Goal: Task Accomplishment & Management: Complete application form

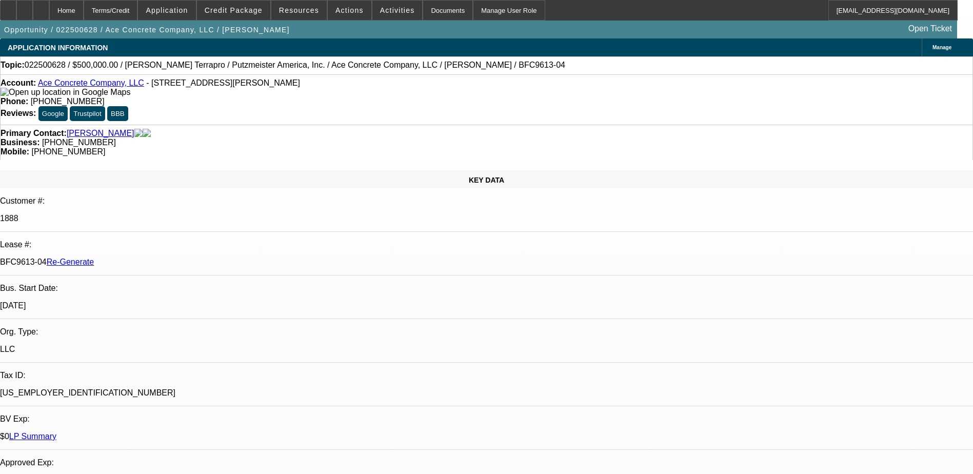
select select "0"
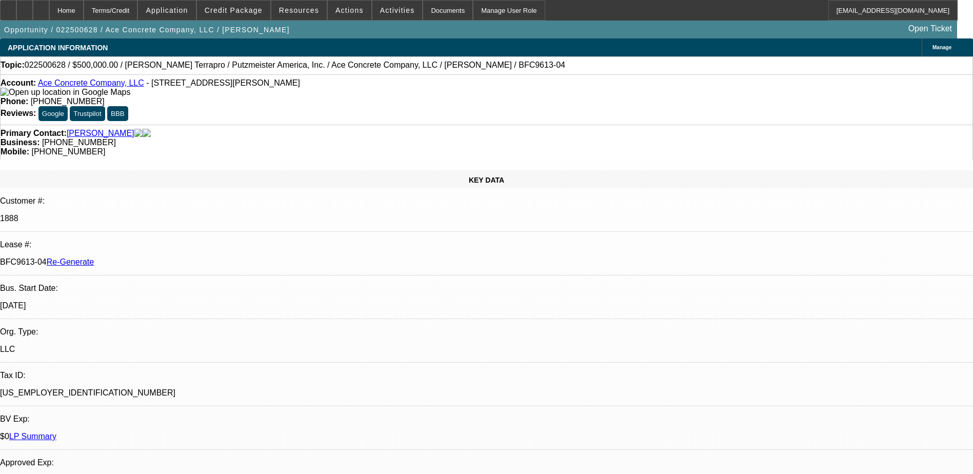
select select "0"
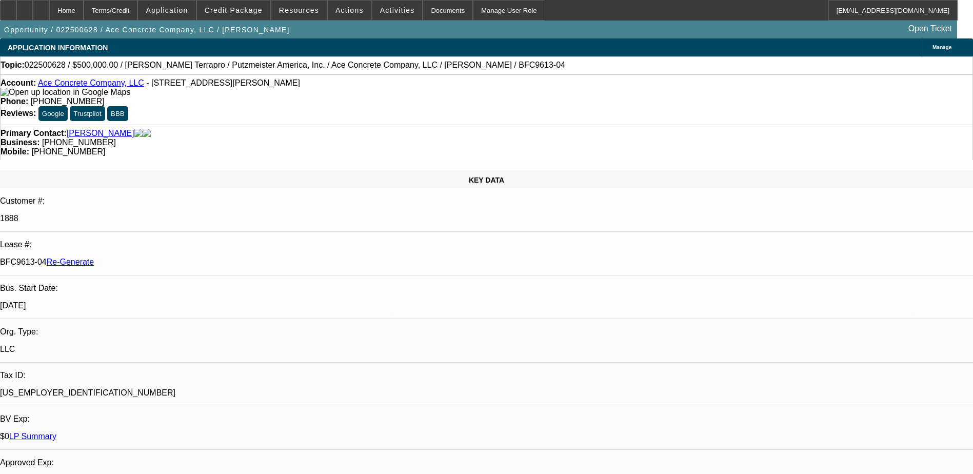
select select "2"
select select "0"
select select "1"
select select "3"
select select "6"
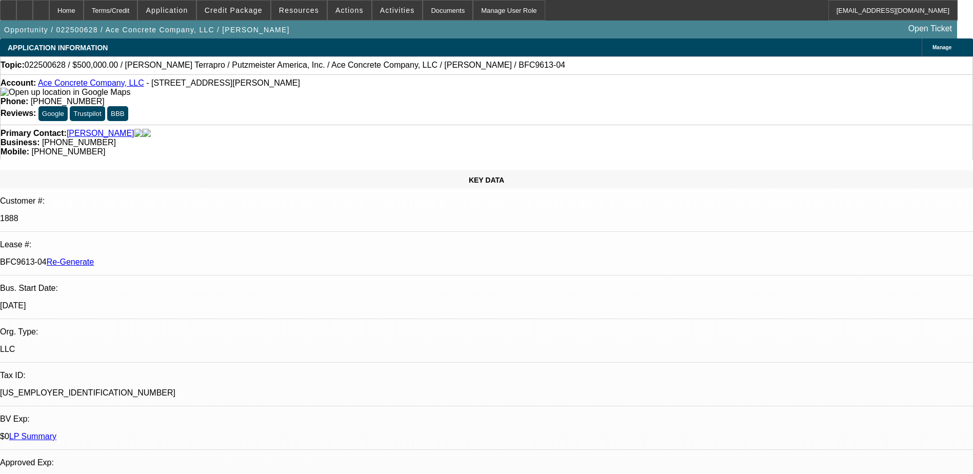
select select "1"
select select "3"
select select "6"
select select "1"
select select "3"
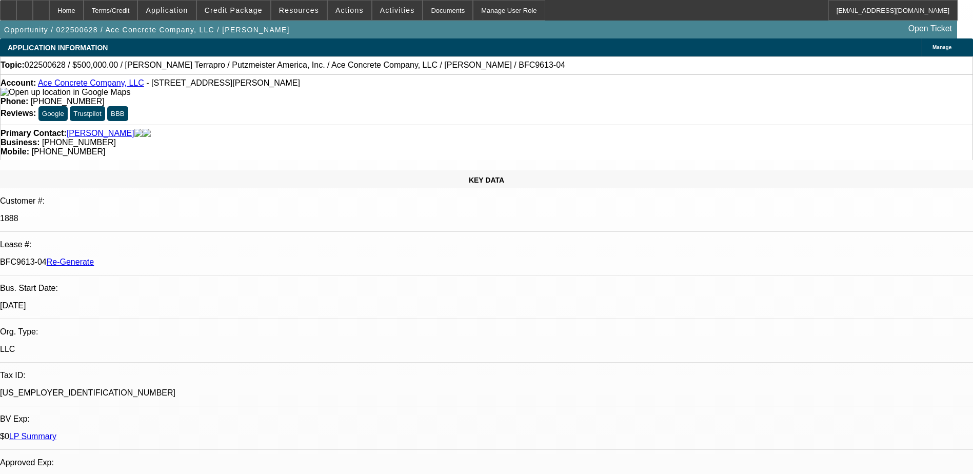
select select "6"
select select "1"
select select "2"
select select "6"
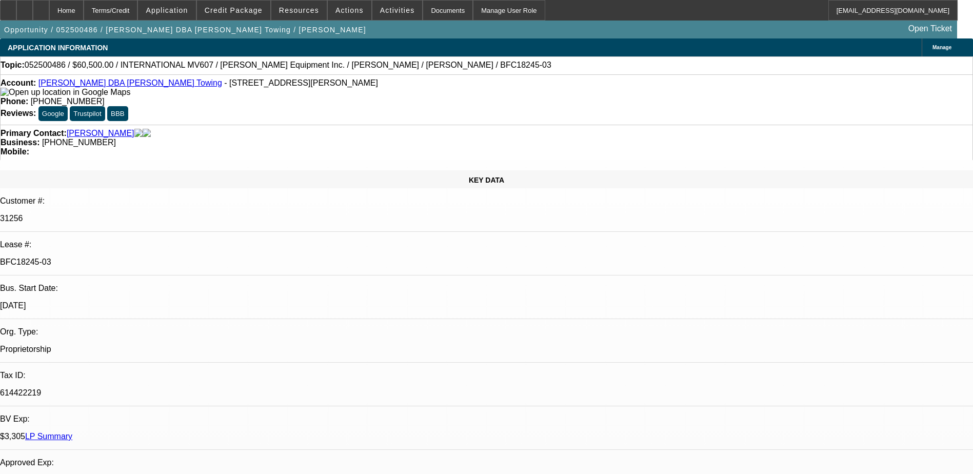
select select "0"
select select "2"
select select "0.1"
select select "0"
select select "2"
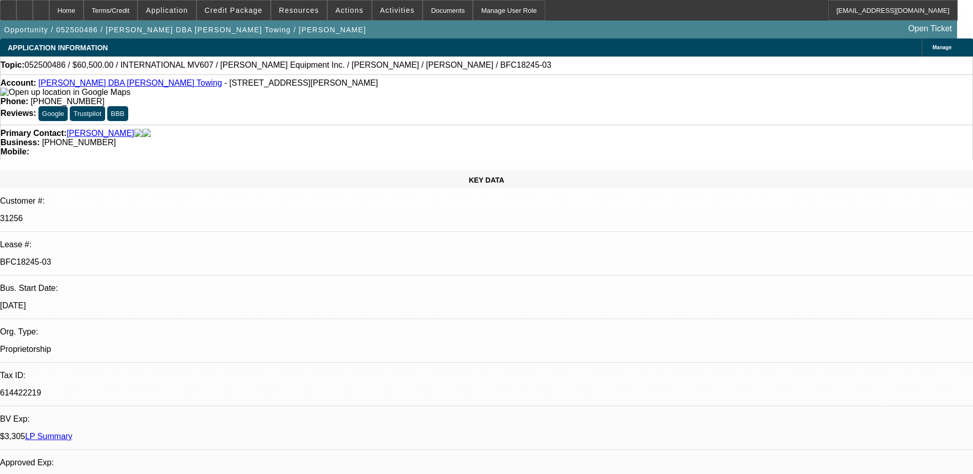
select select "0.1"
select select "0"
select select "2"
select select "0.1"
select select "0"
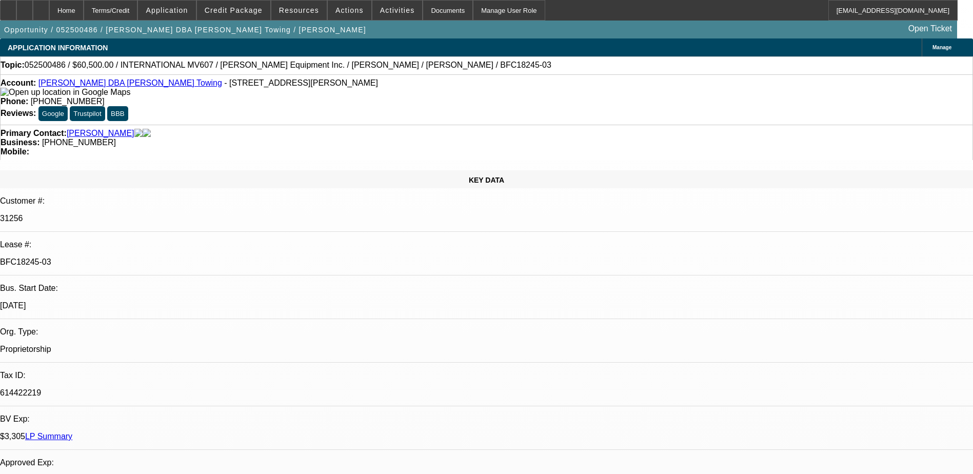
select select "0"
select select "0.1"
select select "1"
select select "2"
select select "4"
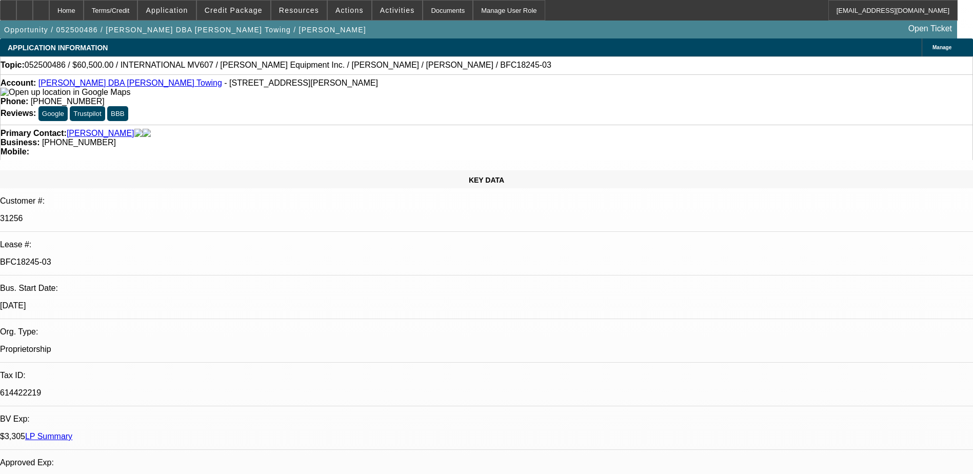
select select "1"
select select "2"
select select "4"
select select "1"
select select "2"
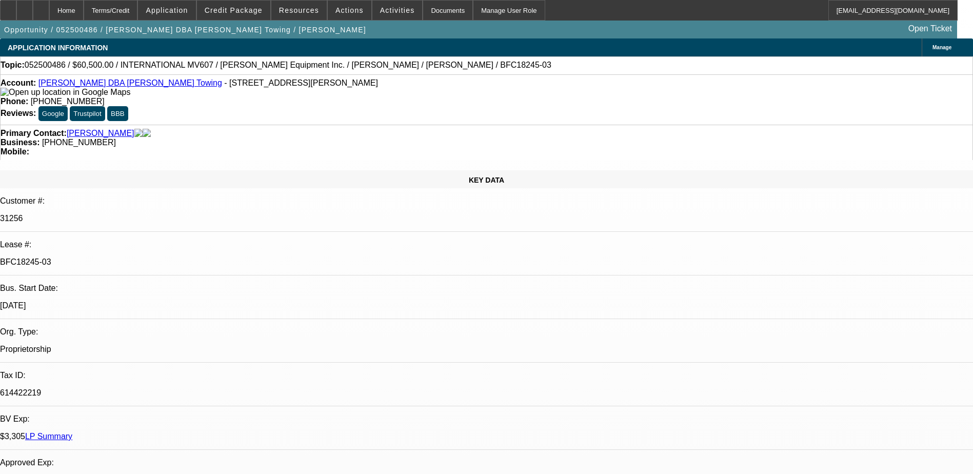
select select "4"
select select "1"
select select "3"
select select "4"
